Goal: Entertainment & Leisure: Consume media (video, audio)

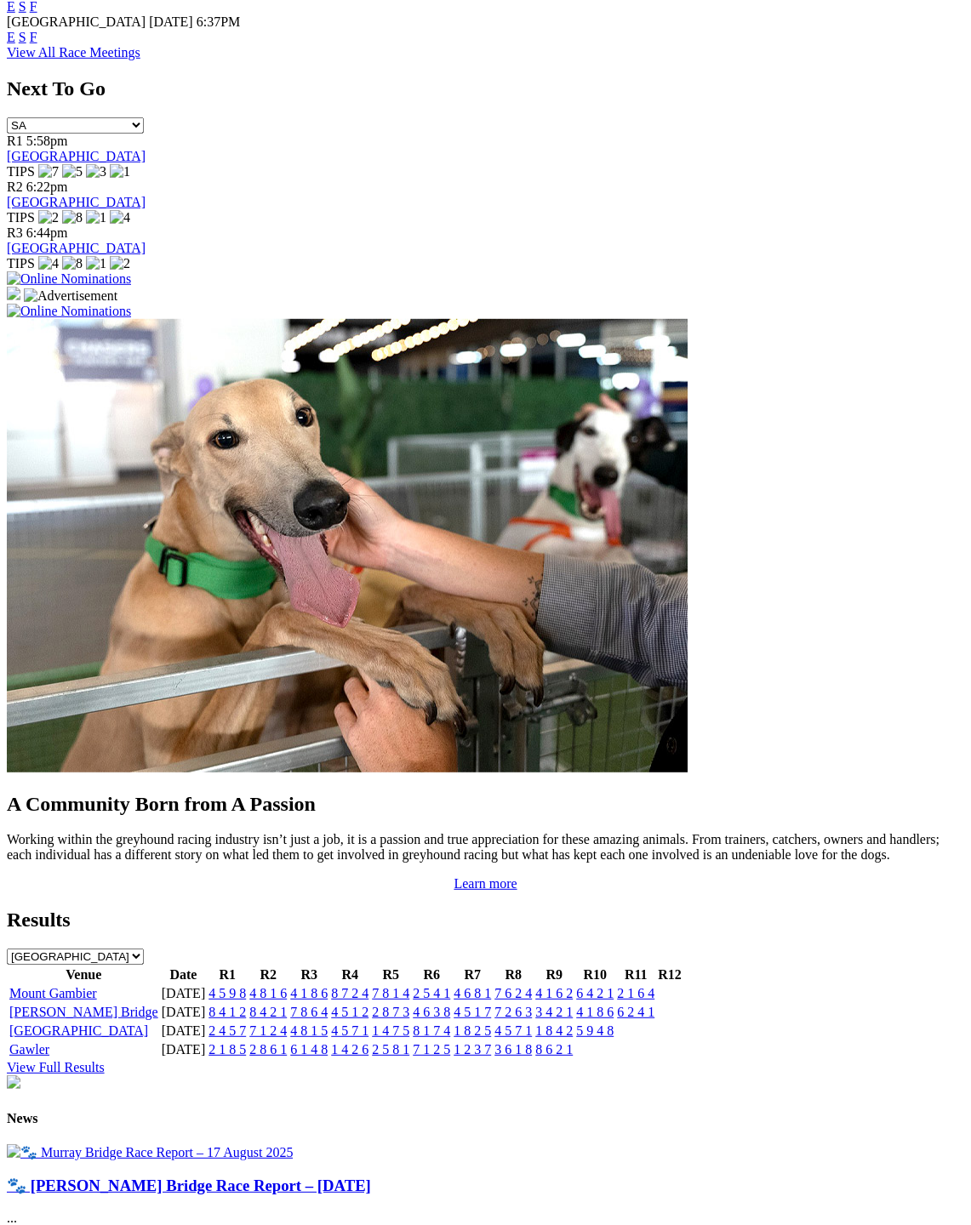
scroll to position [1011, 0]
click at [56, 1004] on link "[PERSON_NAME] Bridge" at bounding box center [83, 1011] width 149 height 14
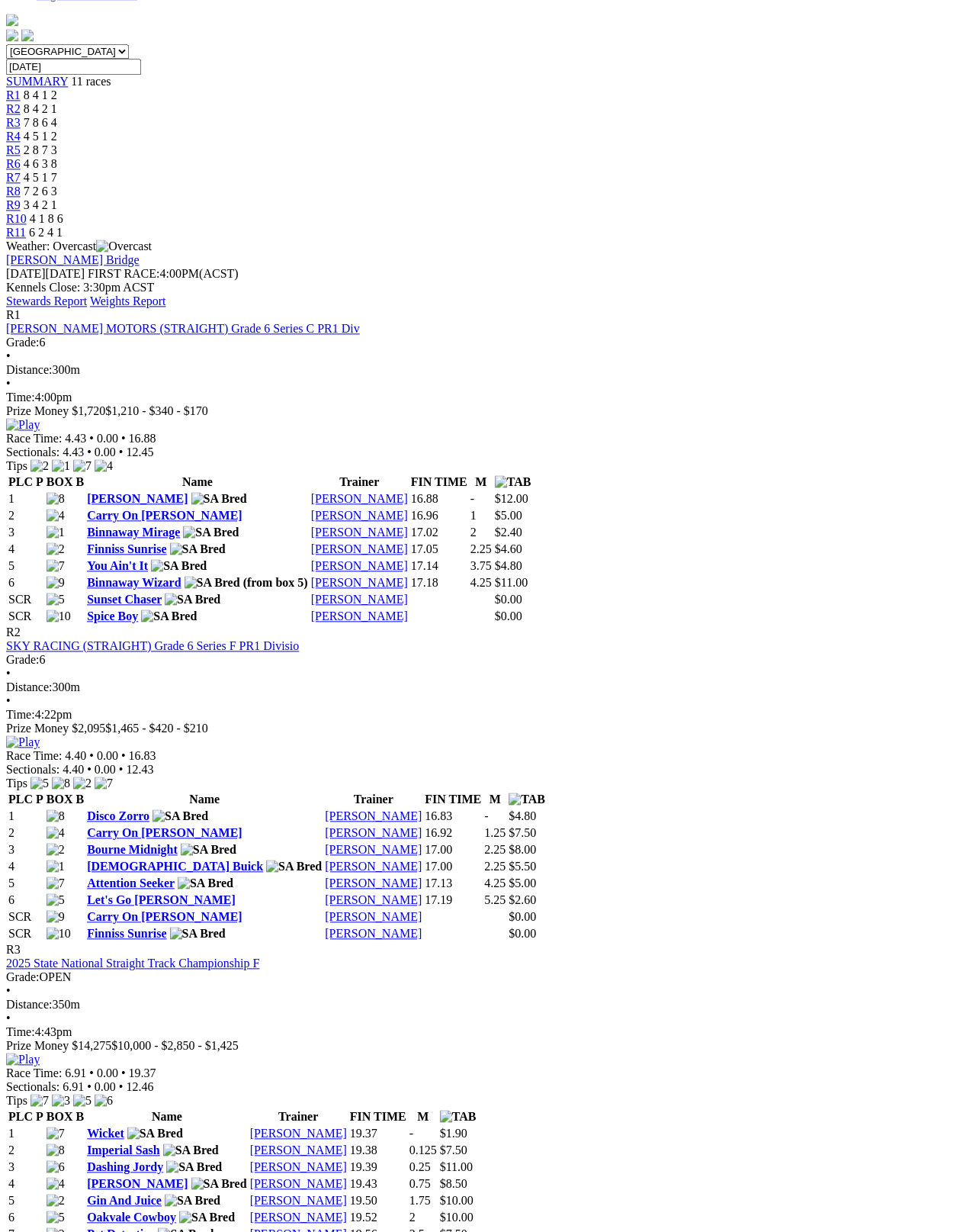
scroll to position [454, 0]
click at [451, 942] on div "R3 2025 State National Straight Track Championship F Grade: OPEN • Distance: 35…" at bounding box center [488, 1004] width 963 height 124
click at [39, 1052] on img at bounding box center [22, 1058] width 33 height 13
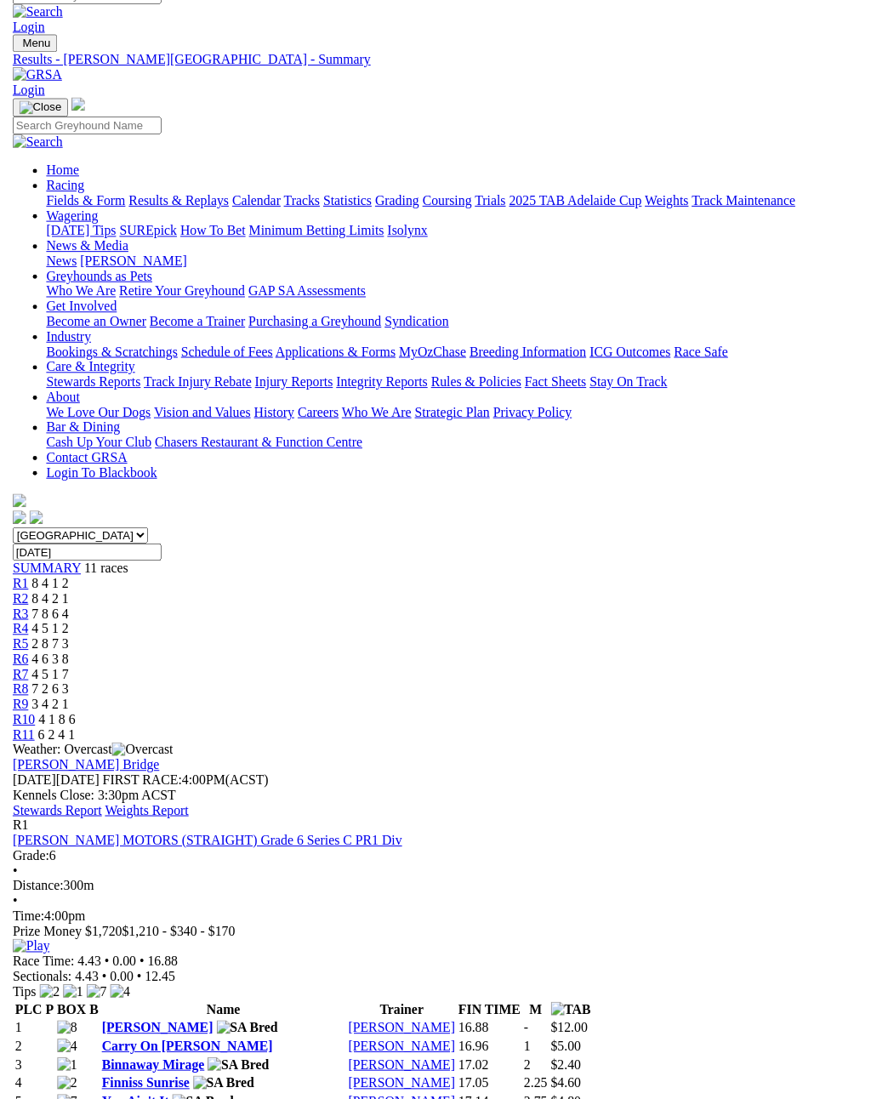
scroll to position [0, 0]
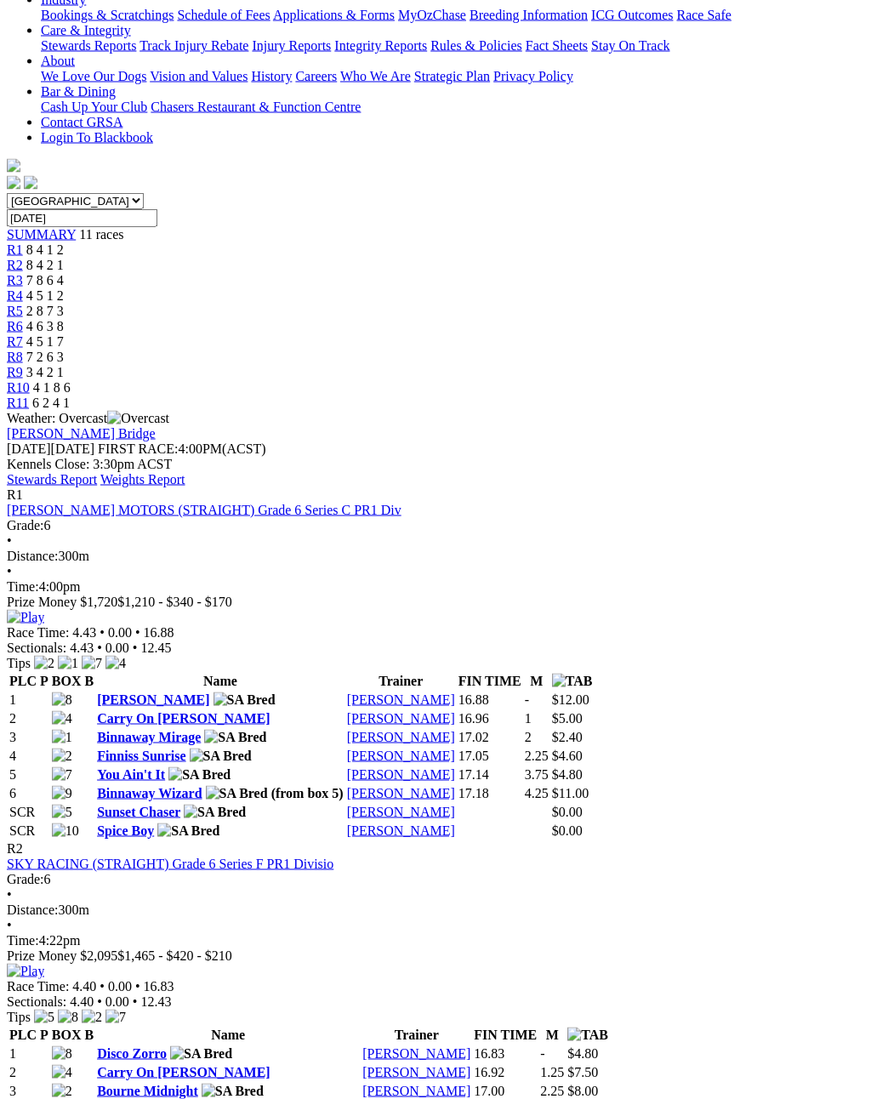
scroll to position [363, 0]
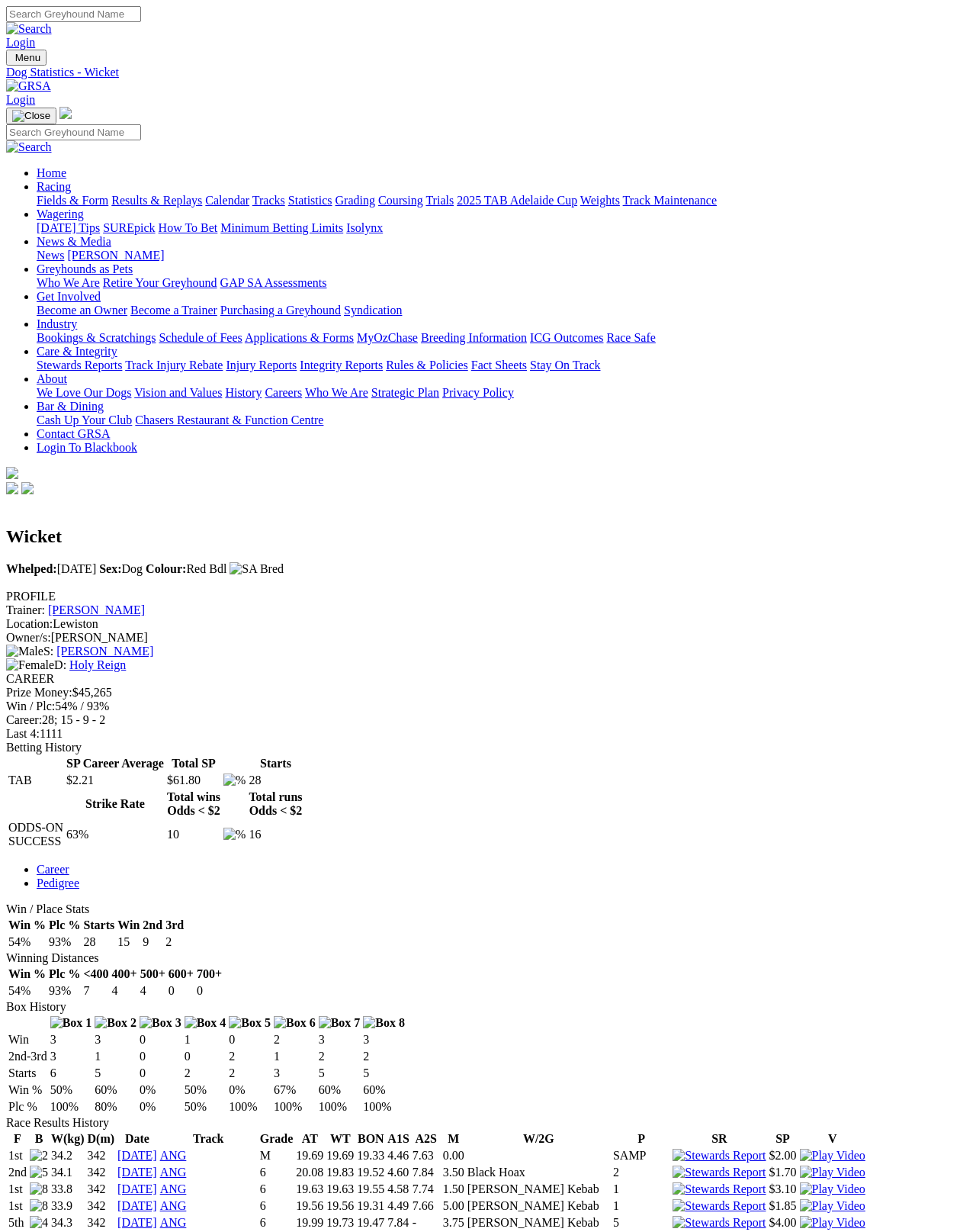
scroll to position [8, 0]
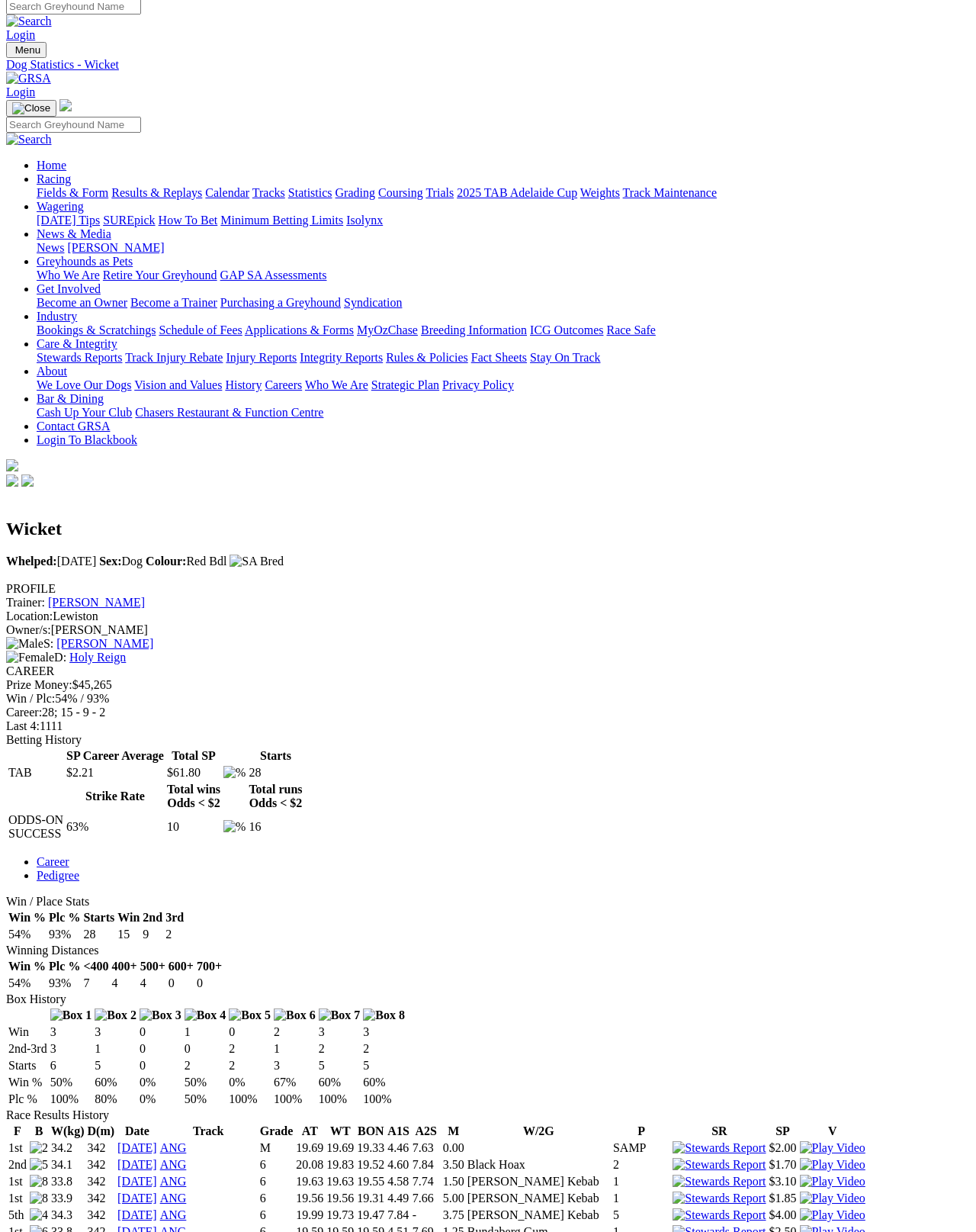
click at [125, 651] on link "Holy Reign" at bounding box center [97, 657] width 56 height 13
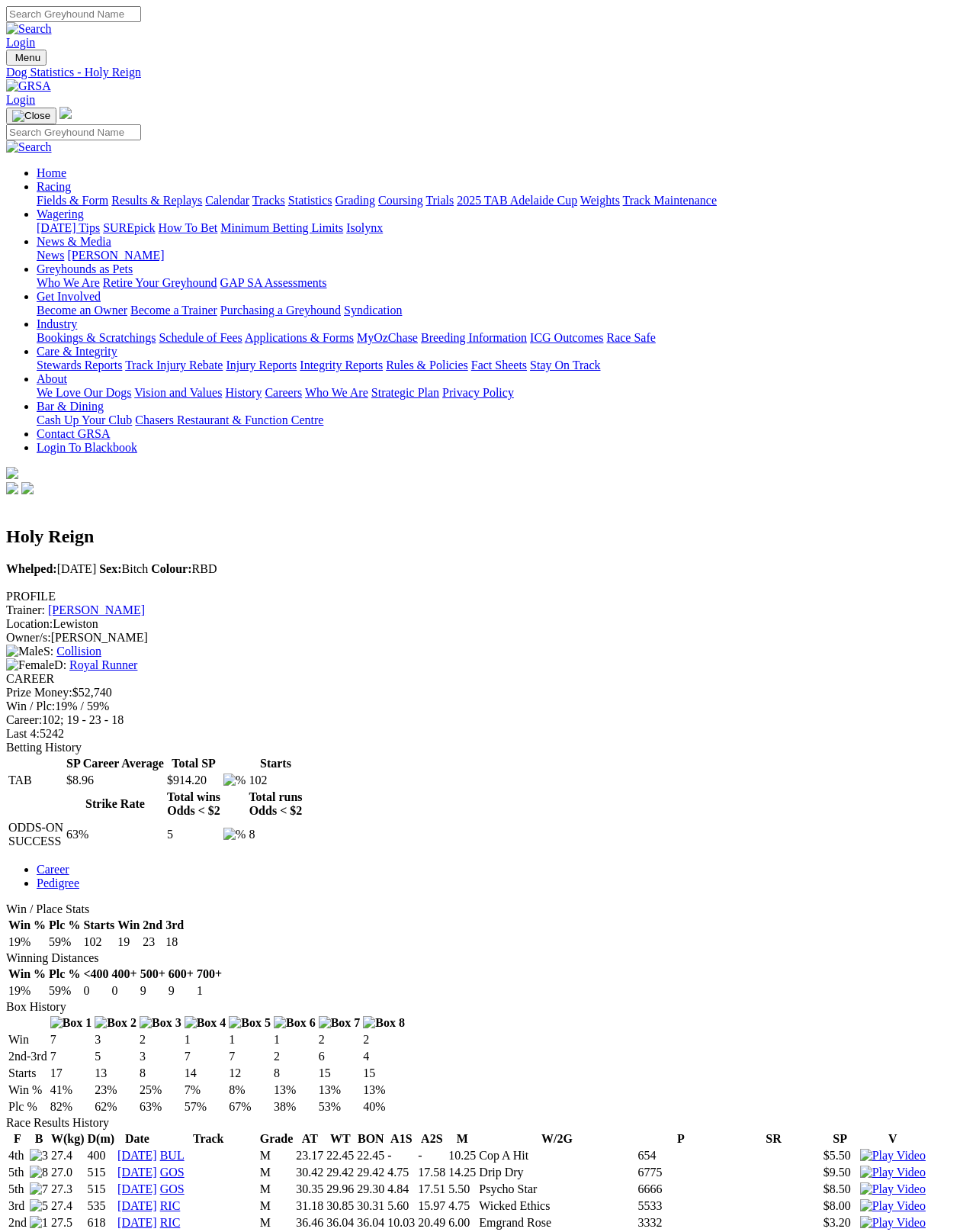
scroll to position [8, 0]
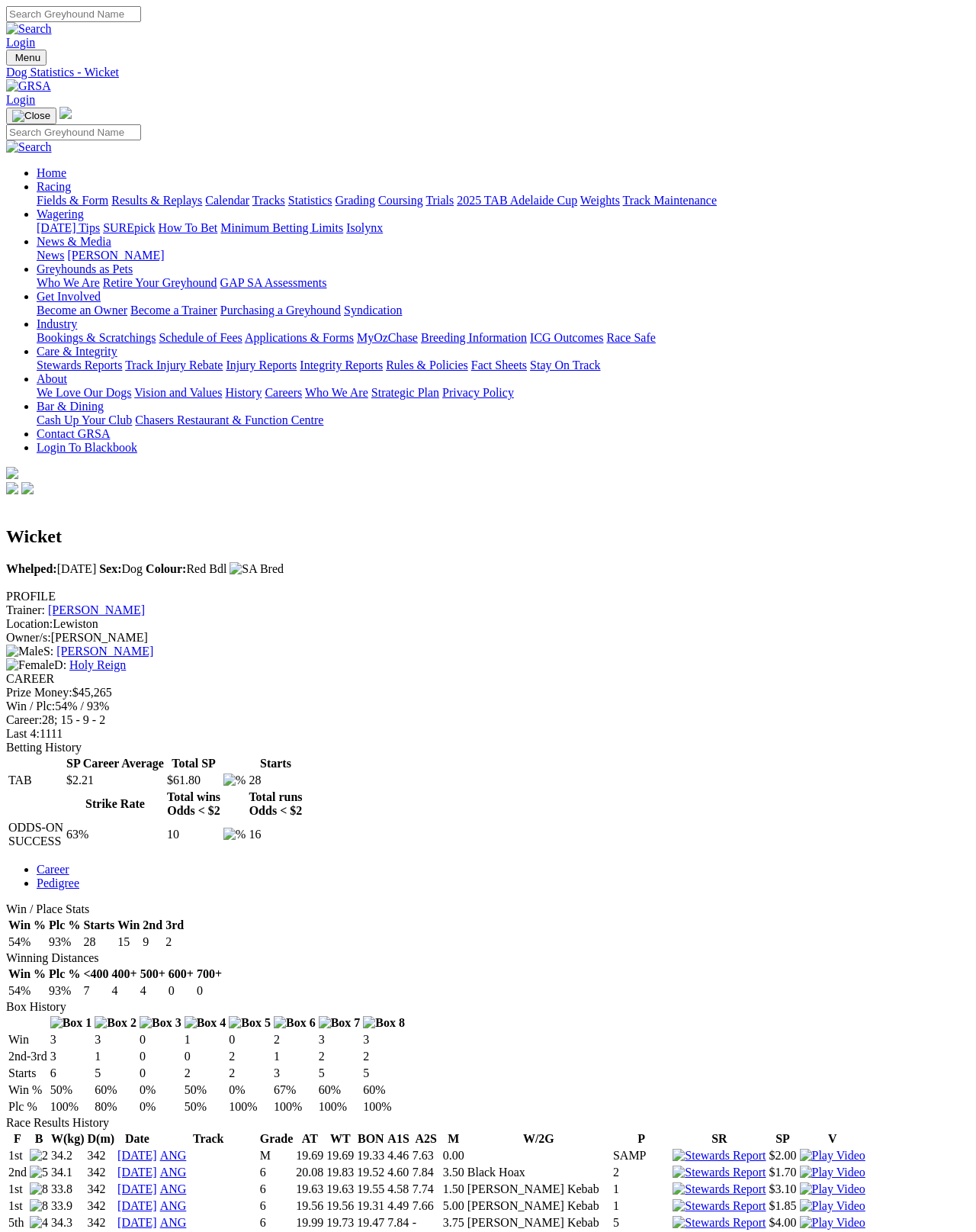
scroll to position [89, 0]
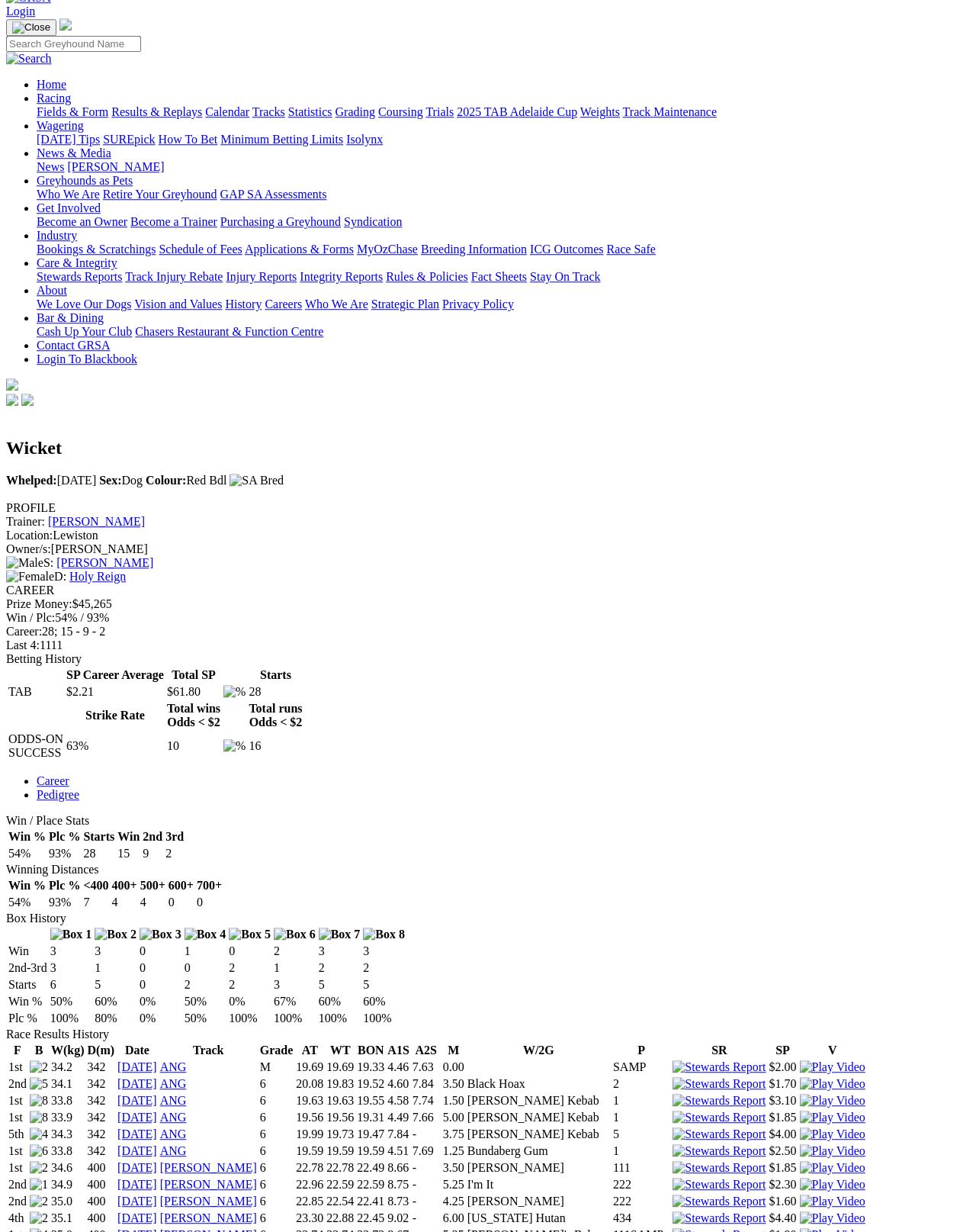
click at [153, 556] on link "[PERSON_NAME]" at bounding box center [105, 562] width 97 height 13
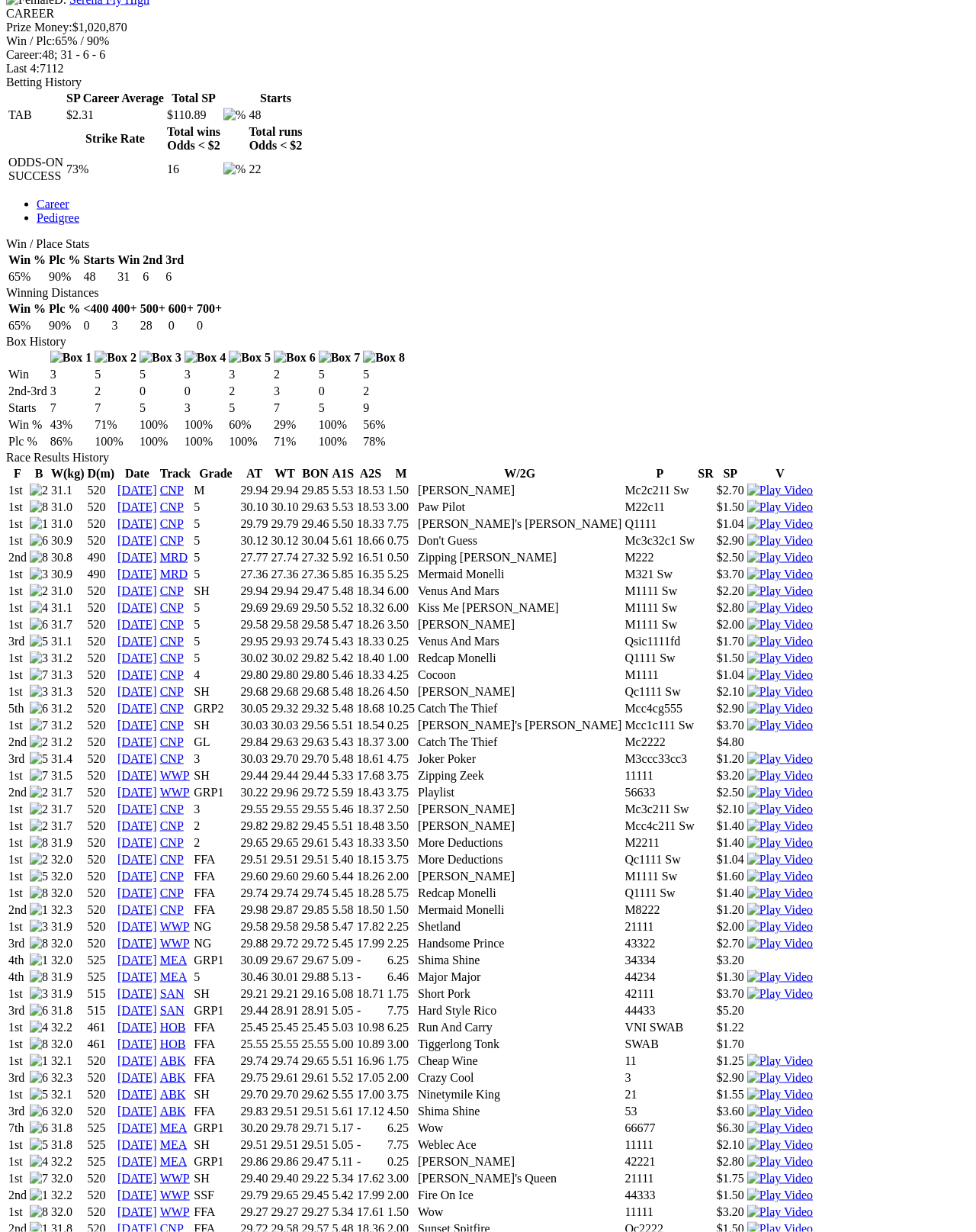
scroll to position [666, 0]
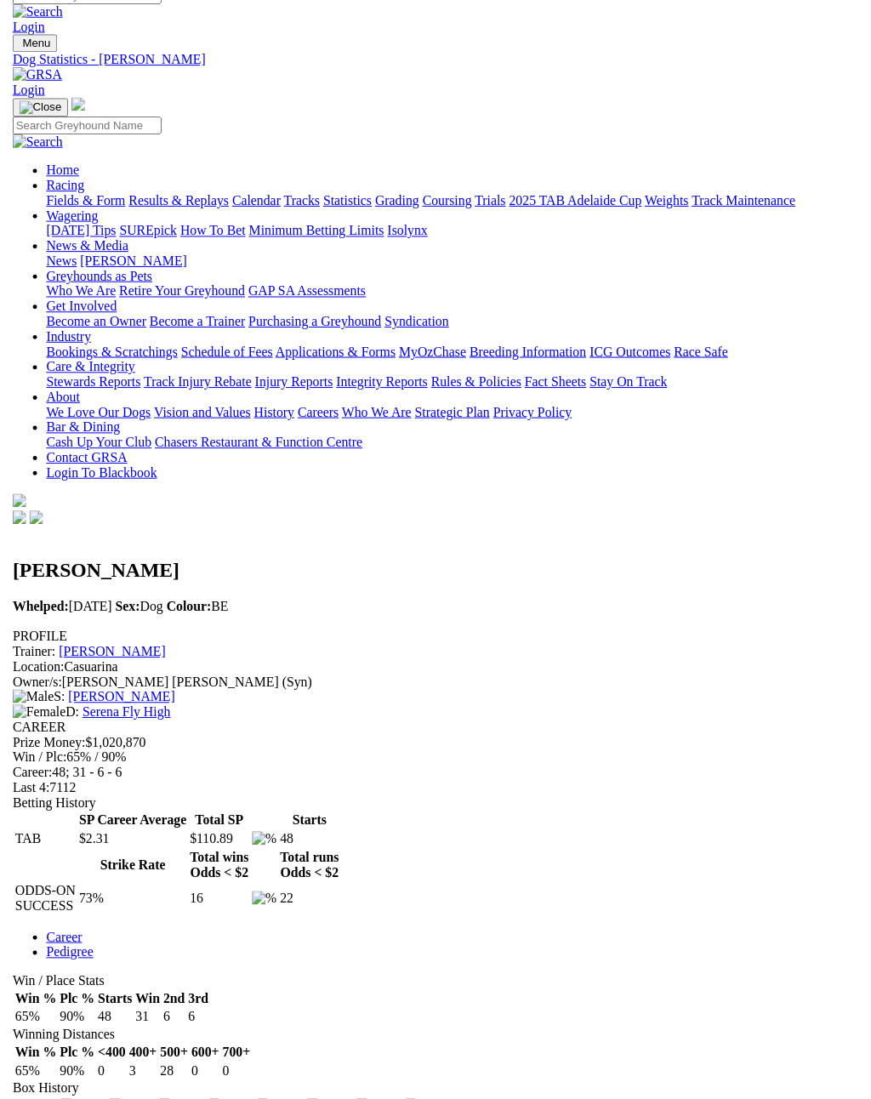
scroll to position [0, 0]
